Goal: Information Seeking & Learning: Find specific fact

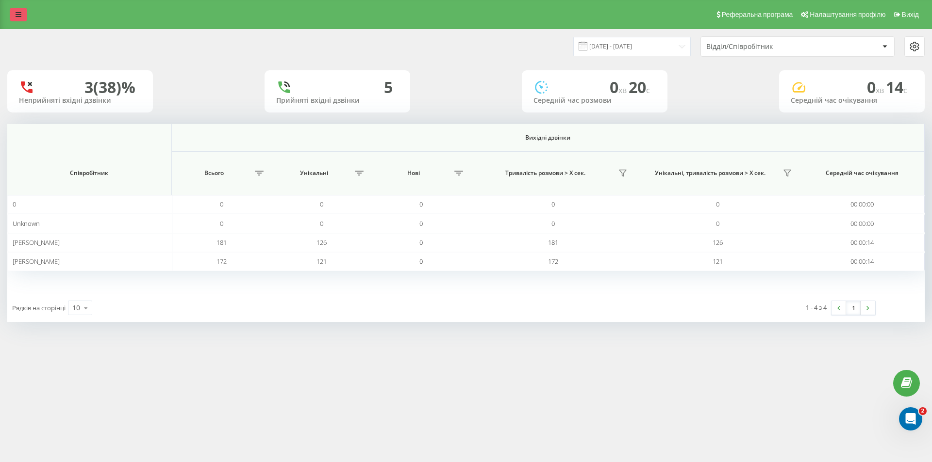
click at [19, 18] on link at bounding box center [18, 15] width 17 height 14
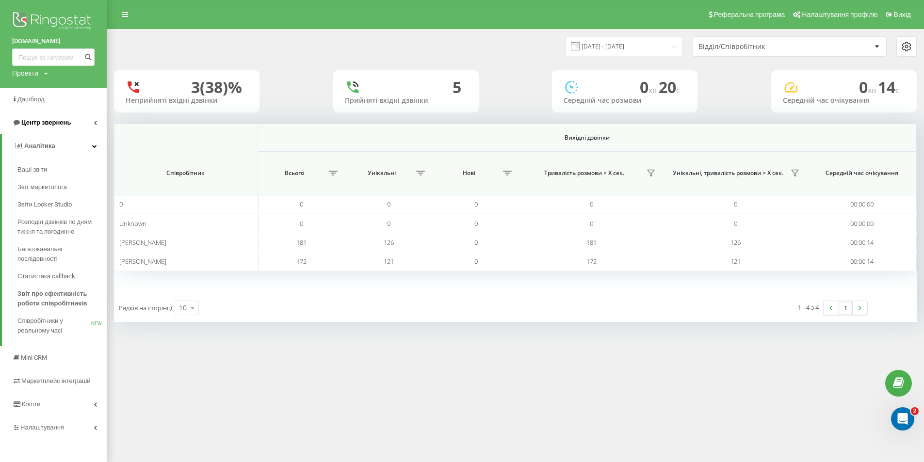
click at [57, 130] on link "Центр звернень" at bounding box center [53, 122] width 107 height 23
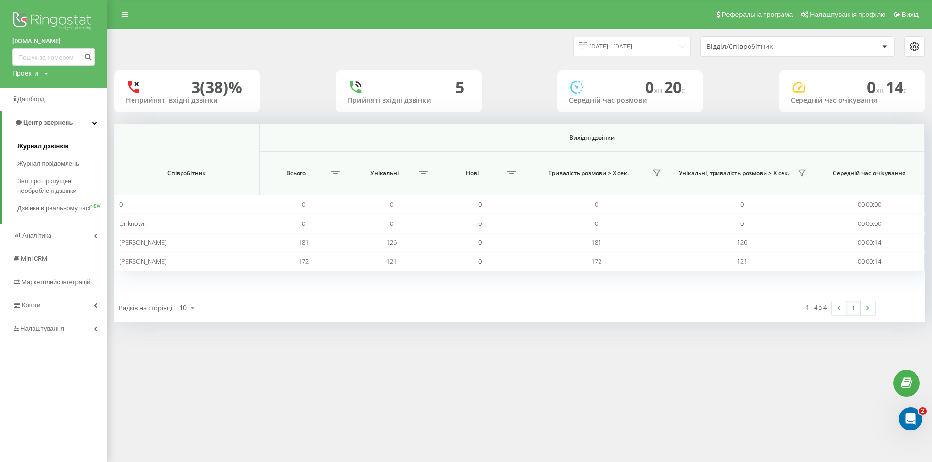
click at [59, 143] on span "Журнал дзвінків" at bounding box center [42, 147] width 51 height 10
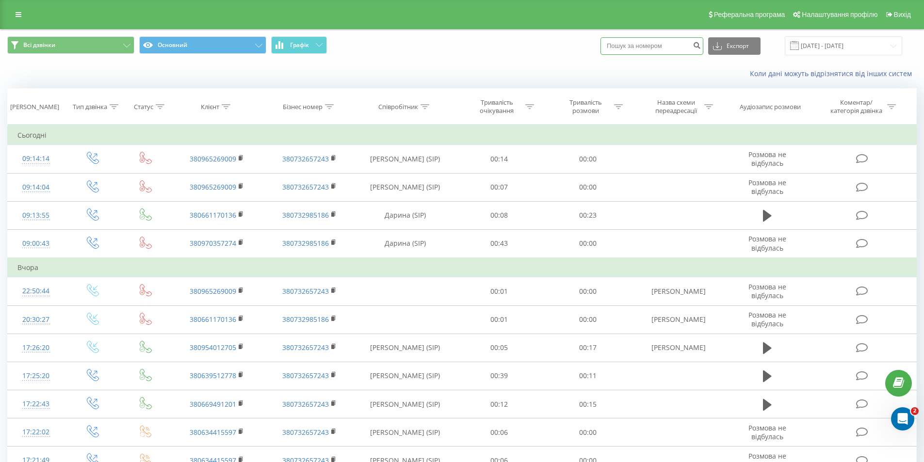
click at [667, 43] on input at bounding box center [652, 45] width 103 height 17
paste input "0661170136"
type input "0661170136"
click at [703, 50] on button "submit" at bounding box center [696, 45] width 13 height 17
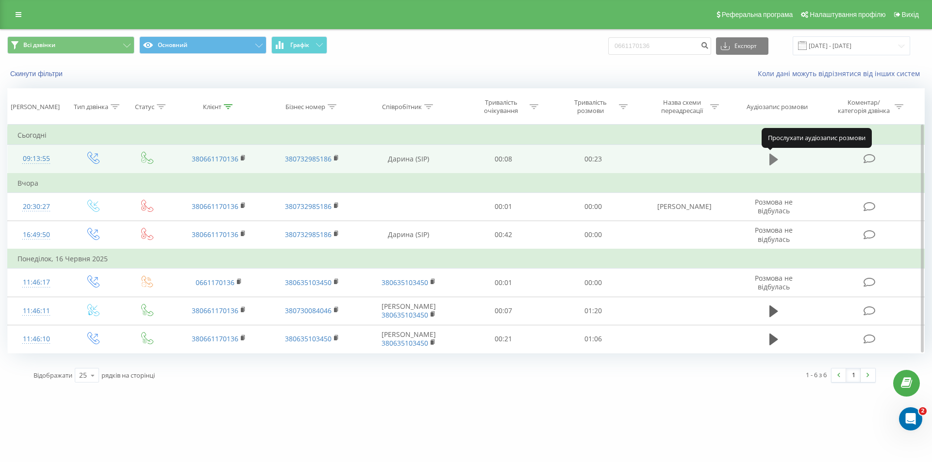
click at [774, 158] on icon at bounding box center [773, 160] width 9 height 12
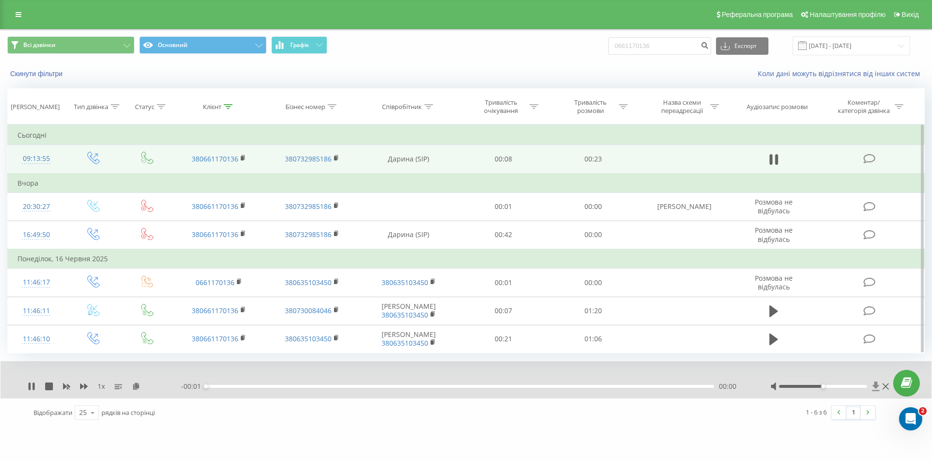
click at [876, 386] on icon at bounding box center [875, 386] width 7 height 9
click at [874, 388] on icon at bounding box center [875, 387] width 8 height 10
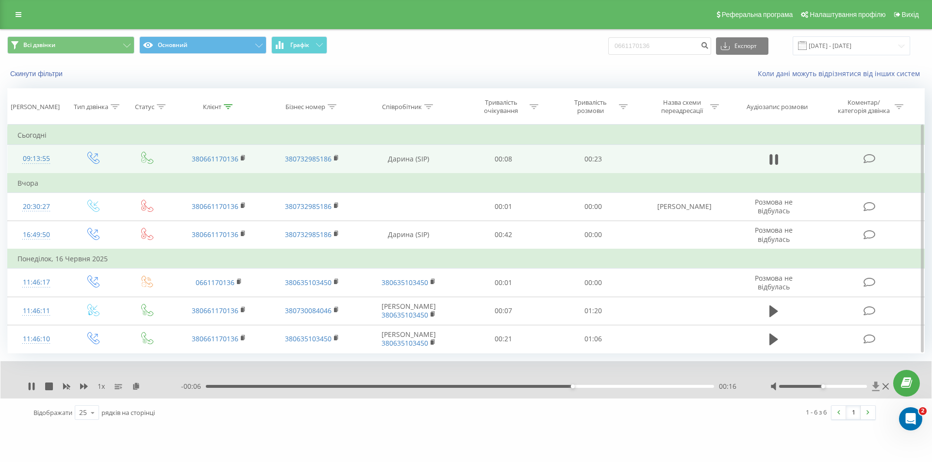
click at [873, 385] on icon at bounding box center [875, 387] width 8 height 10
click at [875, 388] on icon at bounding box center [875, 386] width 7 height 9
drag, startPoint x: 675, startPoint y: 47, endPoint x: 617, endPoint y: 42, distance: 58.4
click at [617, 42] on div "Всі дзвінки Основний Графік 0661170136 Експорт .csv .xls .xlsx 22.05.2025 - 22.…" at bounding box center [465, 45] width 917 height 19
paste input "931621321"
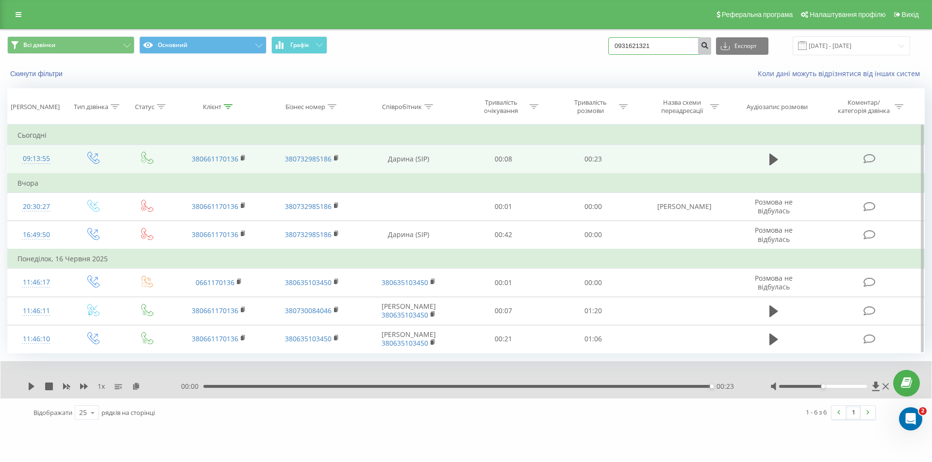
type input "0931621321"
click at [709, 49] on button "submit" at bounding box center [704, 45] width 13 height 17
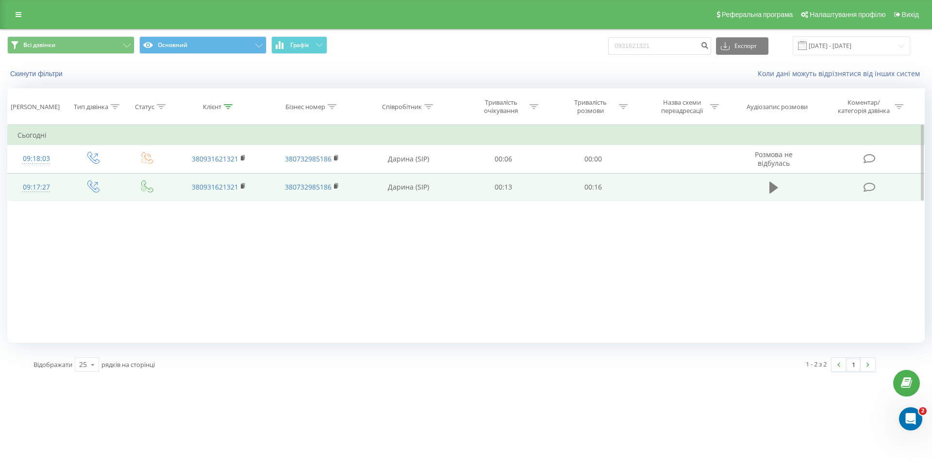
click at [775, 191] on icon at bounding box center [773, 188] width 9 height 14
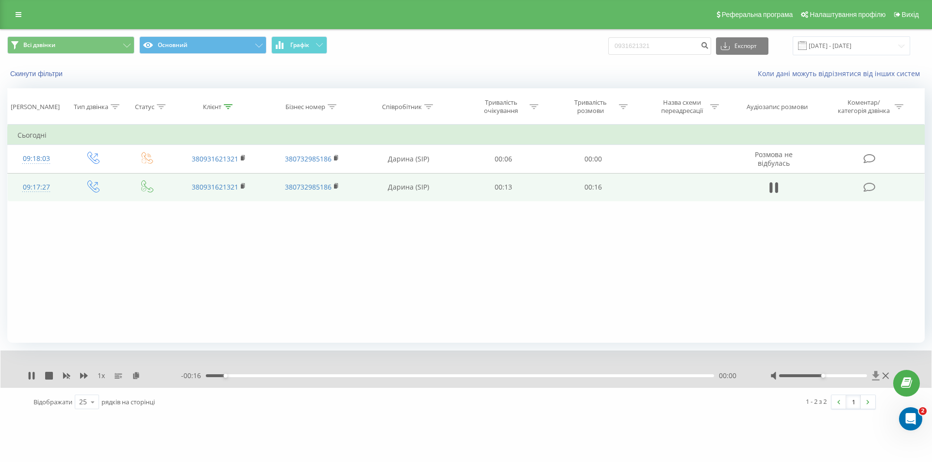
click at [873, 375] on icon at bounding box center [875, 375] width 7 height 9
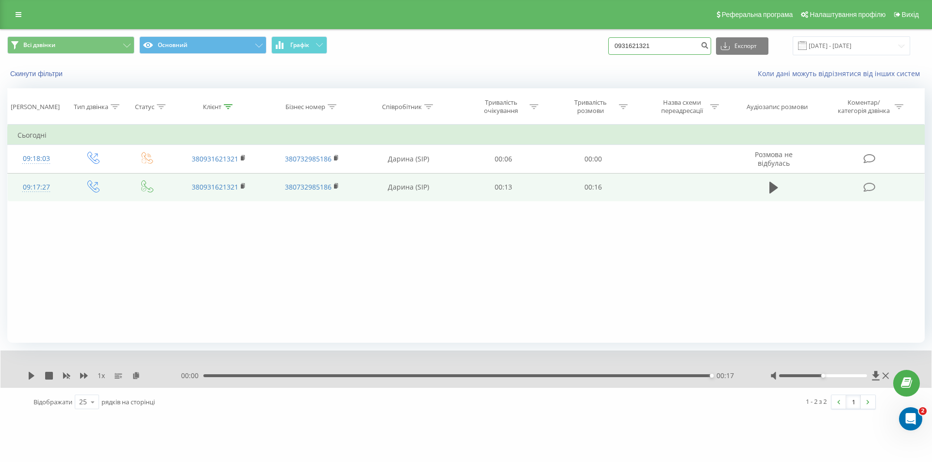
drag, startPoint x: 687, startPoint y: 45, endPoint x: 603, endPoint y: 35, distance: 85.0
click at [603, 35] on div "Всі дзвінки Основний Графік 0931621321 Експорт .csv .xls .xlsx 22.05.2025 - 22.…" at bounding box center [465, 46] width 931 height 33
paste input "70441760"
type input "0970441760"
click at [708, 43] on icon "submit" at bounding box center [704, 44] width 8 height 6
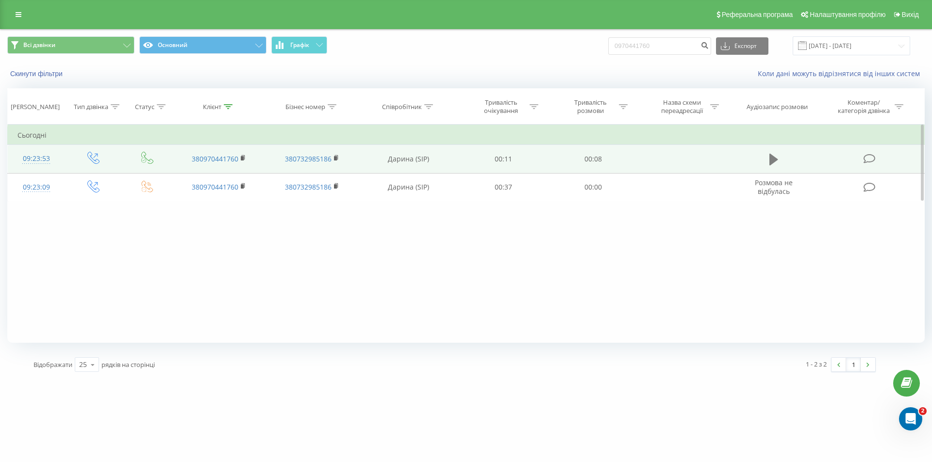
click at [773, 153] on icon at bounding box center [773, 160] width 9 height 14
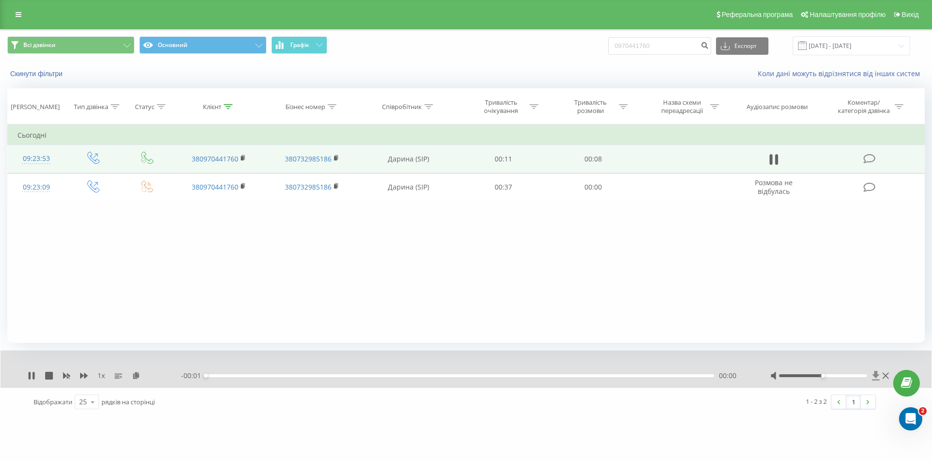
click at [875, 372] on icon at bounding box center [875, 375] width 7 height 9
click at [874, 378] on icon at bounding box center [875, 376] width 8 height 10
